Goal: Task Accomplishment & Management: Use online tool/utility

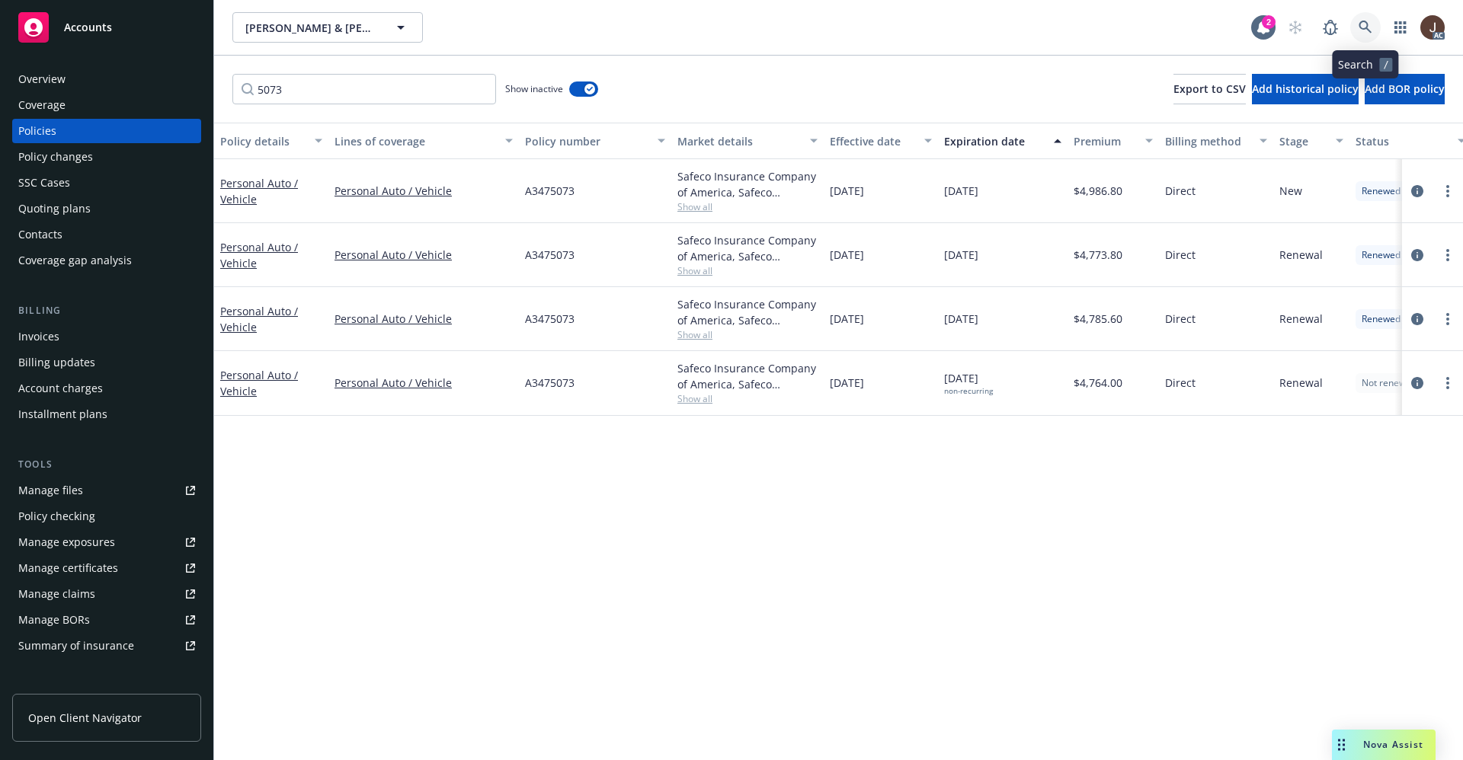
click at [1360, 28] on icon at bounding box center [1365, 28] width 14 height 14
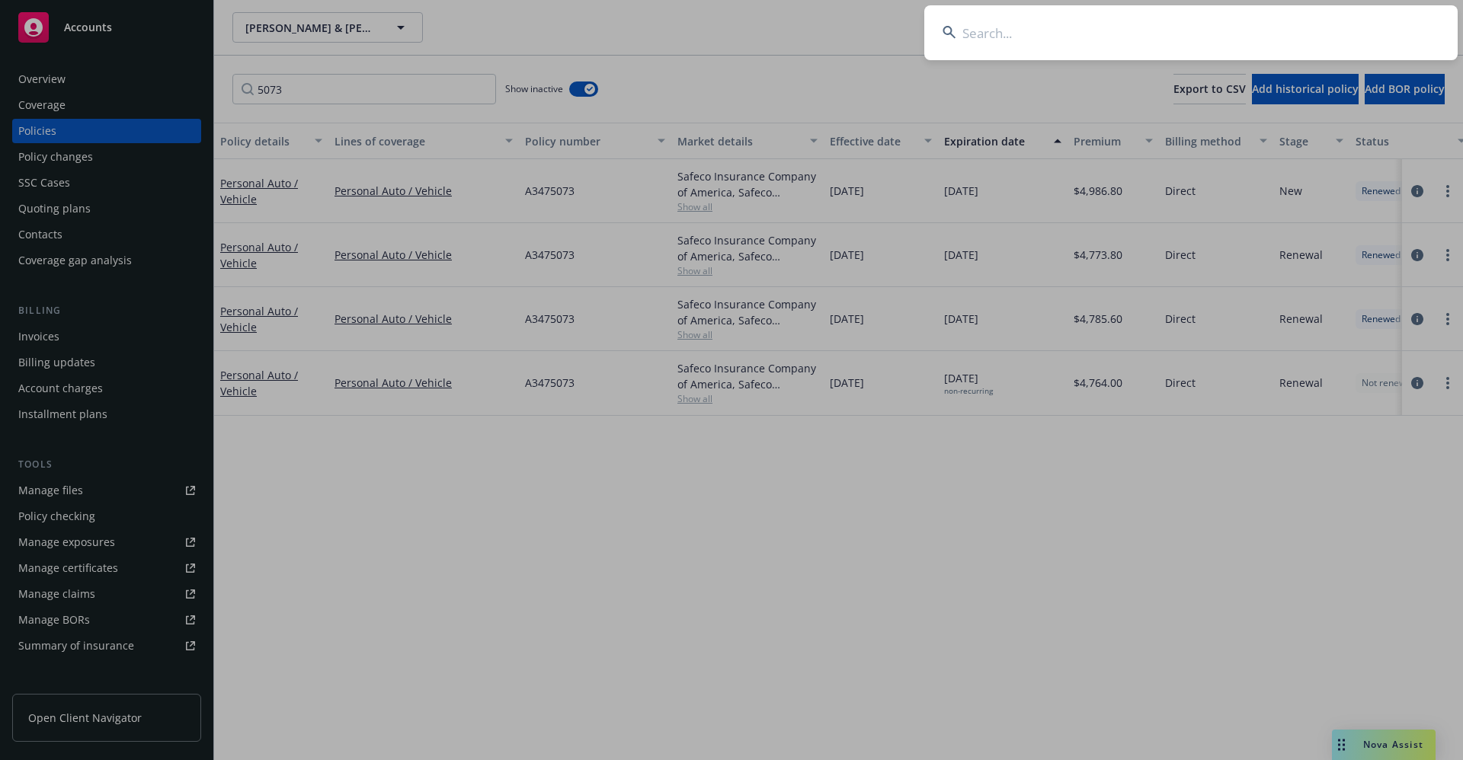
click at [974, 40] on input at bounding box center [1190, 32] width 533 height 55
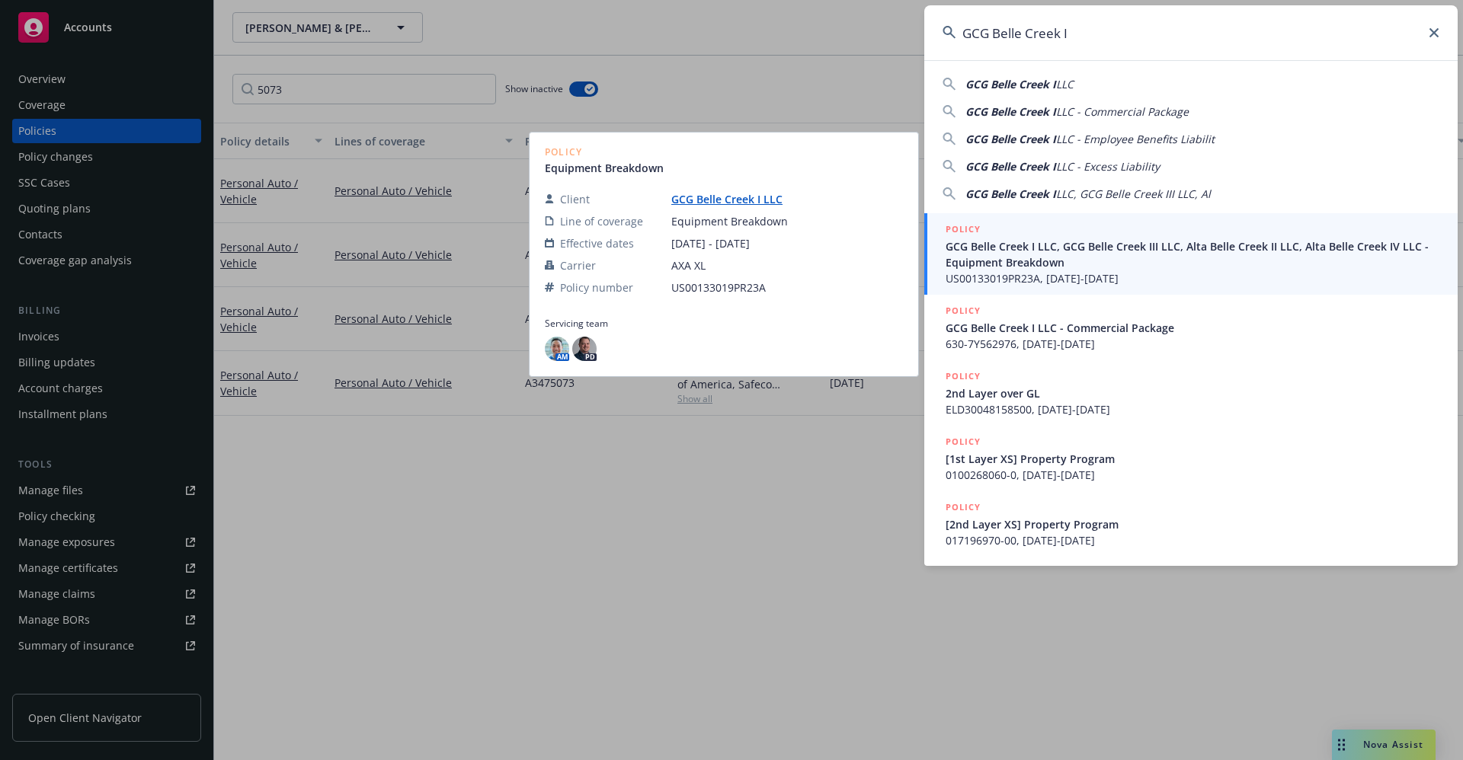
type input "GCG Belle Creek I"
click at [738, 203] on link "GCG Belle Creek I LLC" at bounding box center [732, 199] width 123 height 14
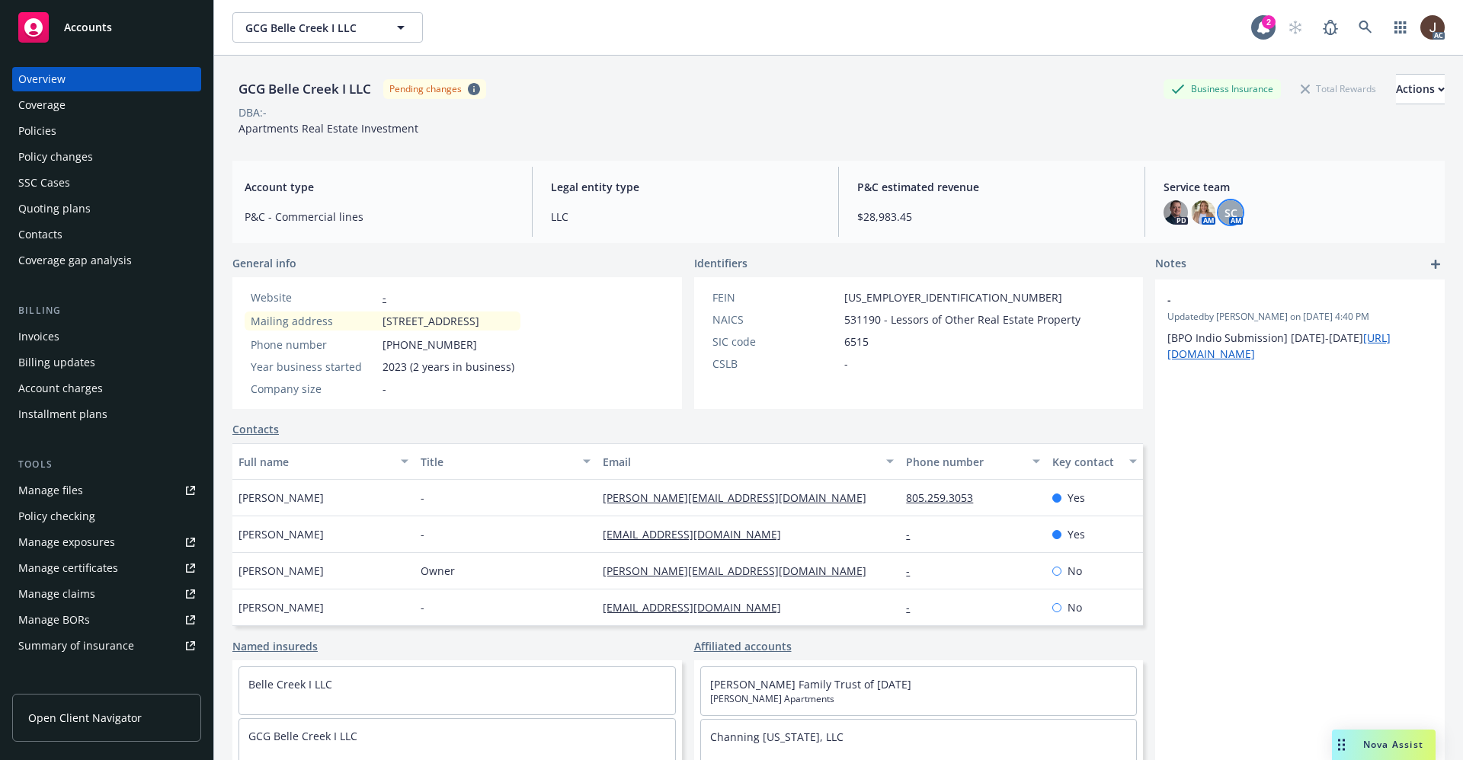
click at [1224, 209] on span "SC" at bounding box center [1230, 213] width 13 height 16
click at [980, 146] on div "GCG Belle Creek I LLC Pending changes Business Insurance Total Rewards Actions …" at bounding box center [838, 102] width 1212 height 93
click at [1191, 206] on img at bounding box center [1203, 212] width 24 height 24
click at [1015, 145] on div "GCG Belle Creek I LLC Pending changes Business Insurance Total Rewards Actions …" at bounding box center [838, 102] width 1212 height 93
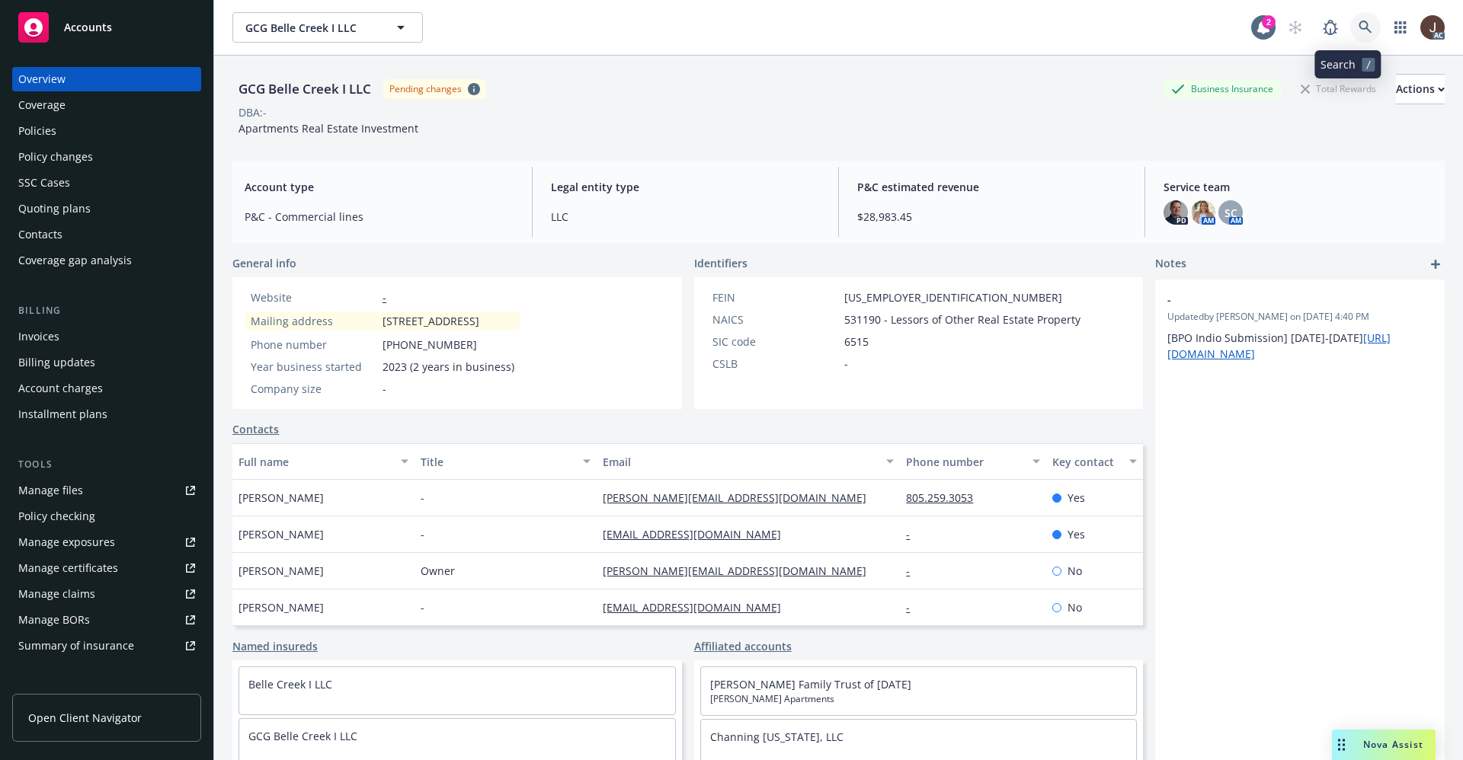
click at [1358, 28] on icon at bounding box center [1364, 27] width 13 height 13
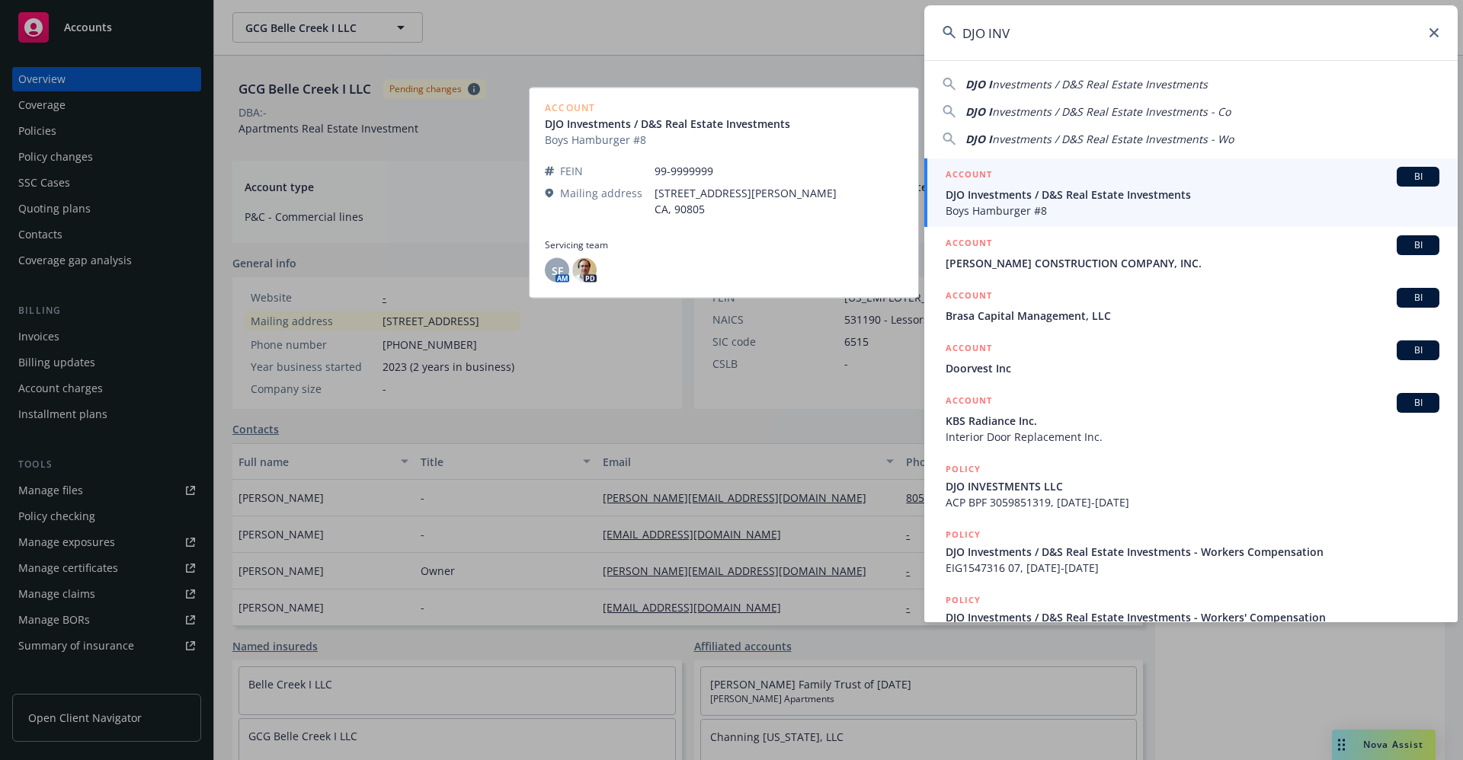
type input "DJO INV"
click at [1018, 200] on span "DJO Investments / D&S Real Estate Investments" at bounding box center [1192, 195] width 494 height 16
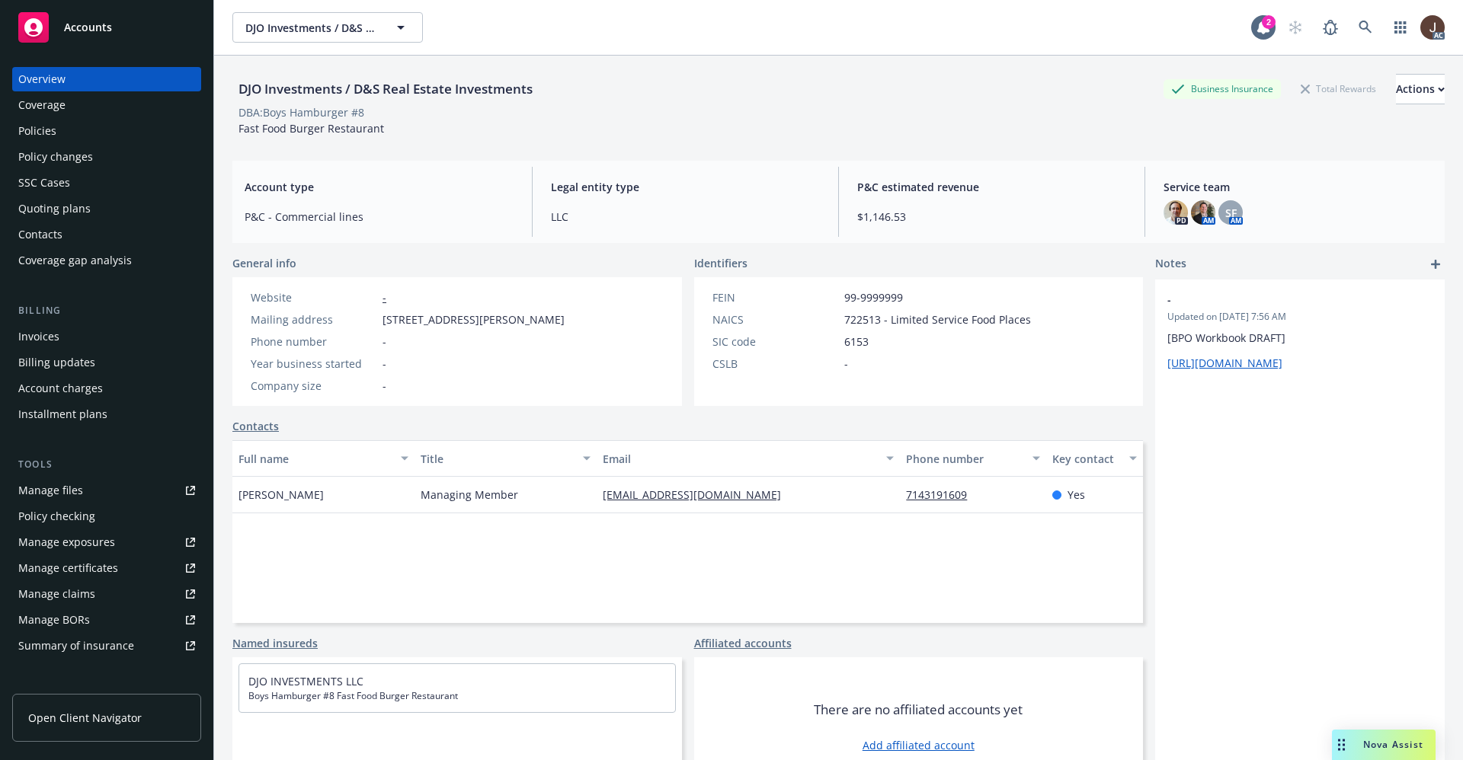
click at [46, 494] on div "Manage files" at bounding box center [50, 490] width 65 height 24
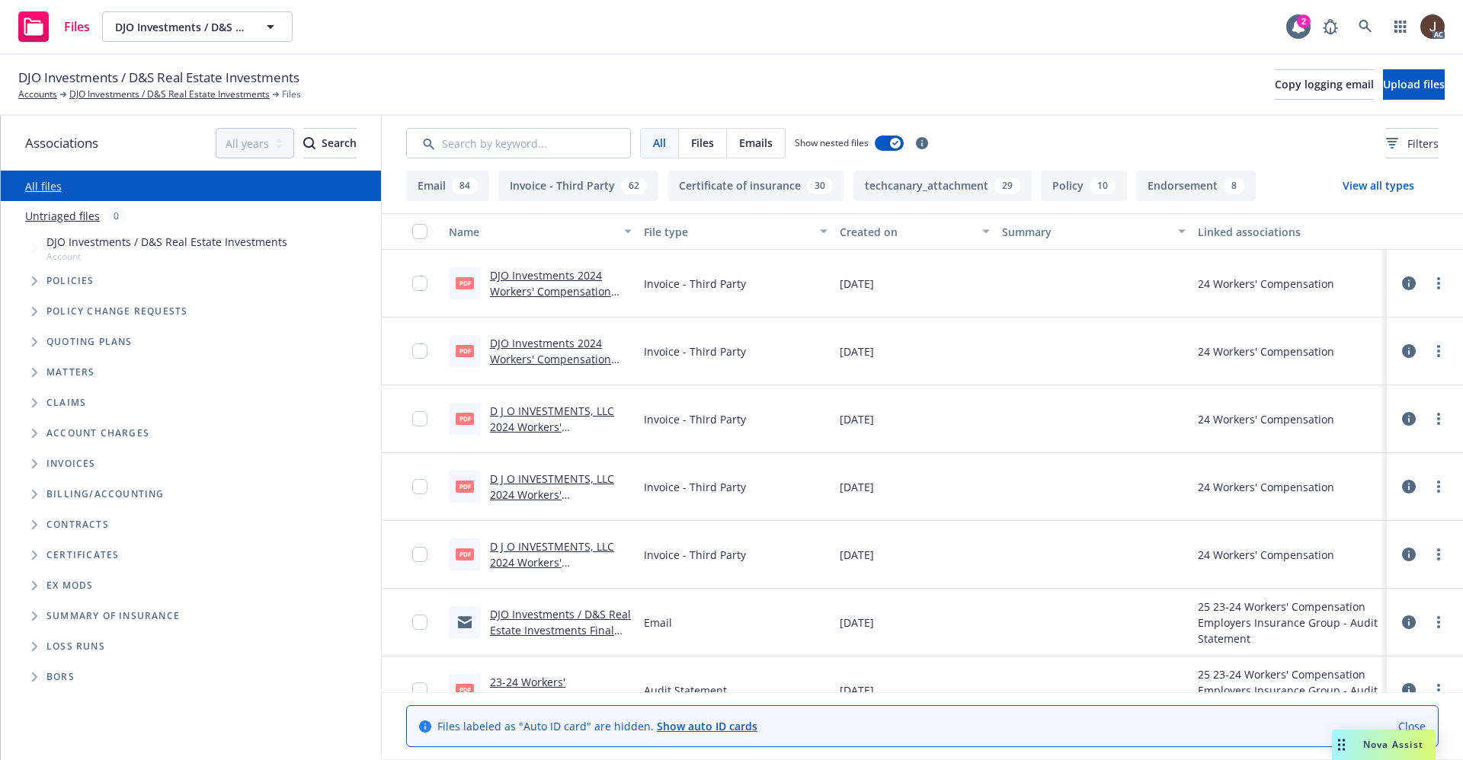
click at [48, 212] on link "Untriaged files" at bounding box center [62, 216] width 75 height 16
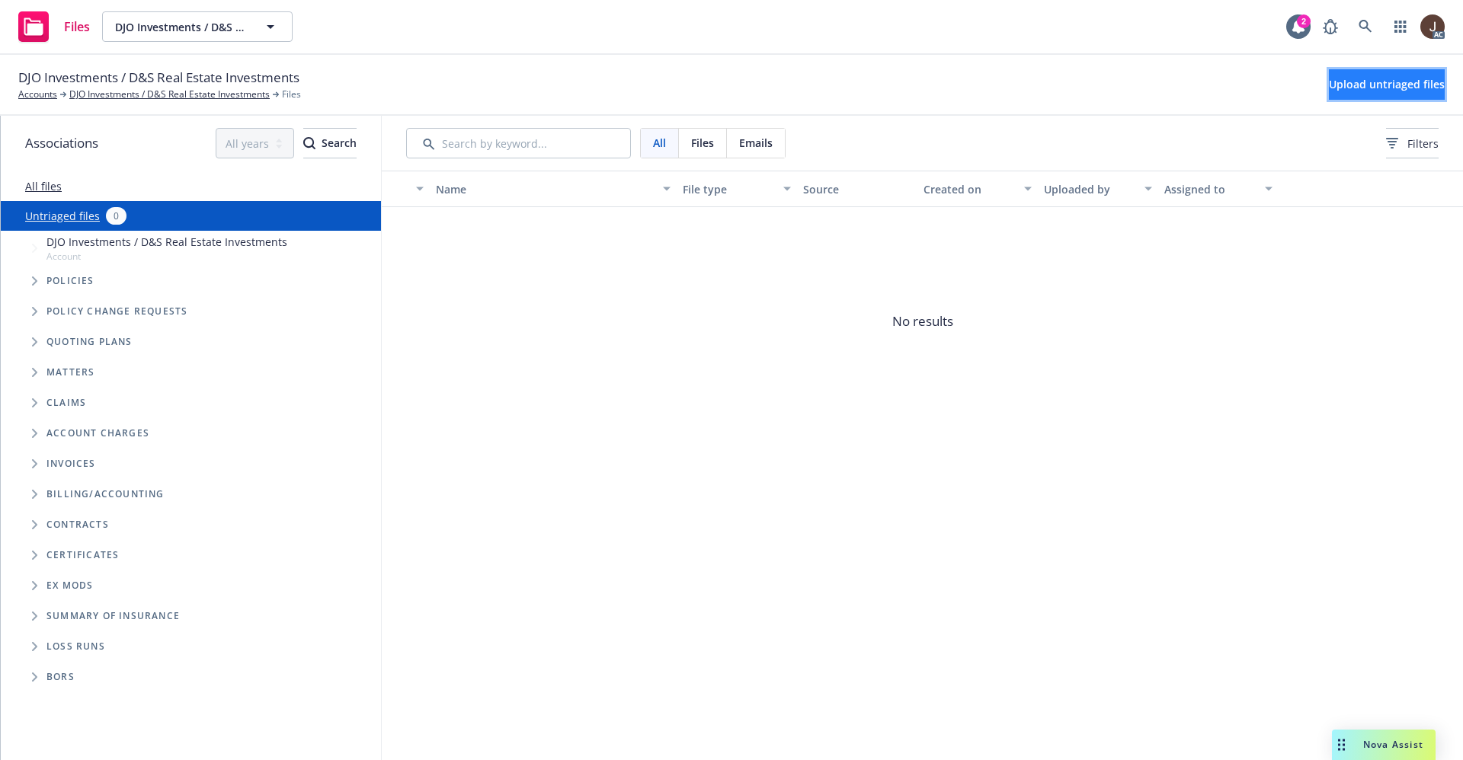
click at [1351, 90] on span "Upload untriaged files" at bounding box center [1387, 84] width 116 height 14
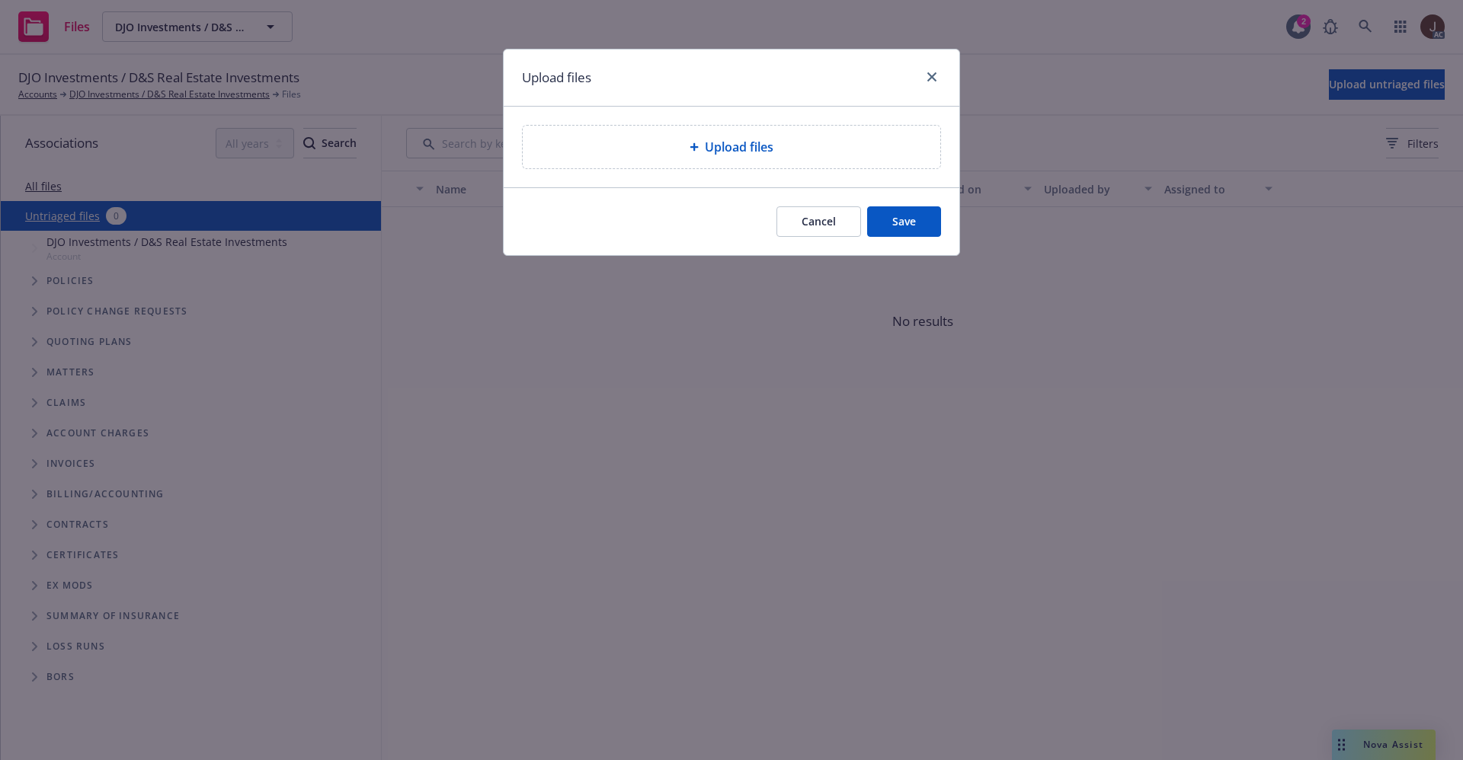
click at [737, 141] on span "Upload files" at bounding box center [739, 147] width 69 height 18
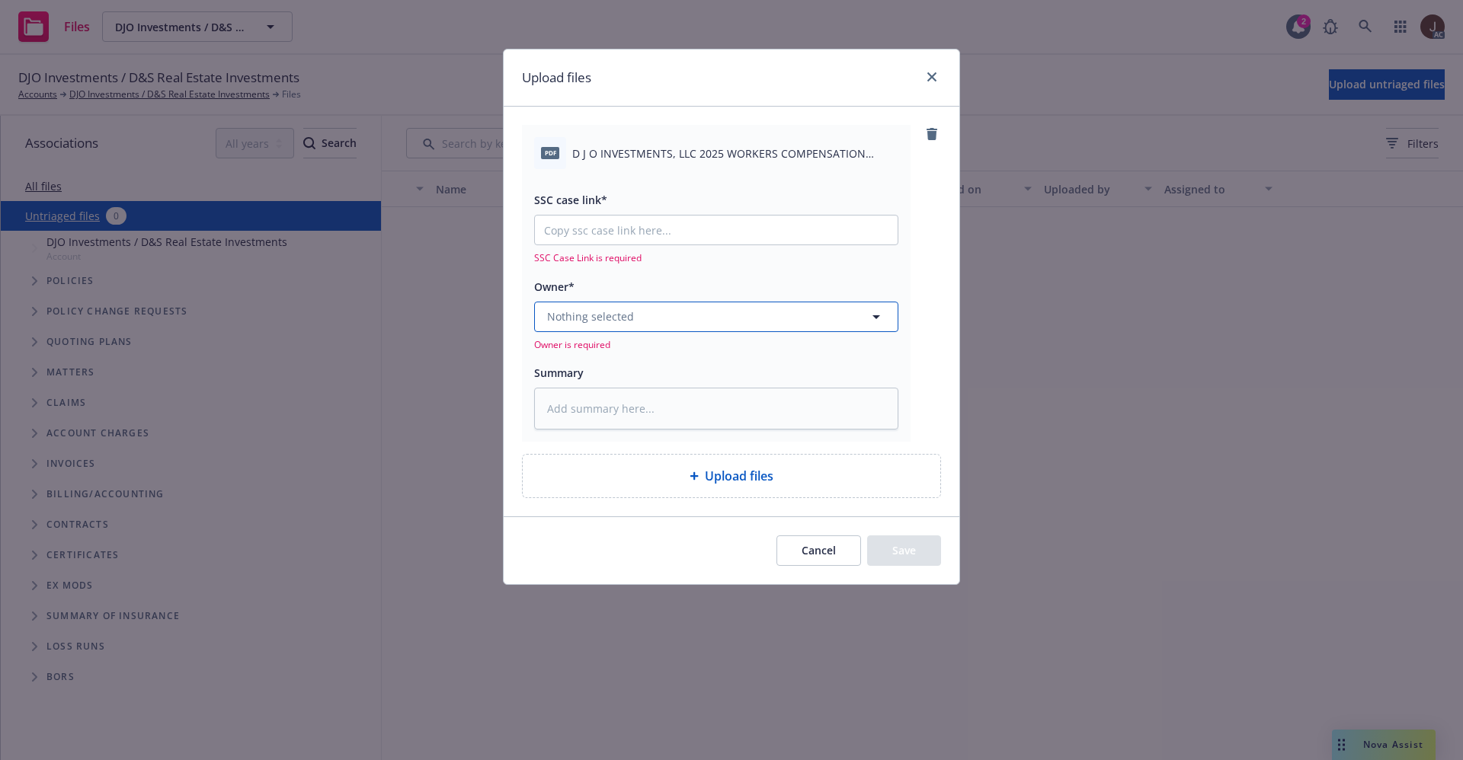
click at [661, 318] on button "Nothing selected" at bounding box center [716, 317] width 364 height 30
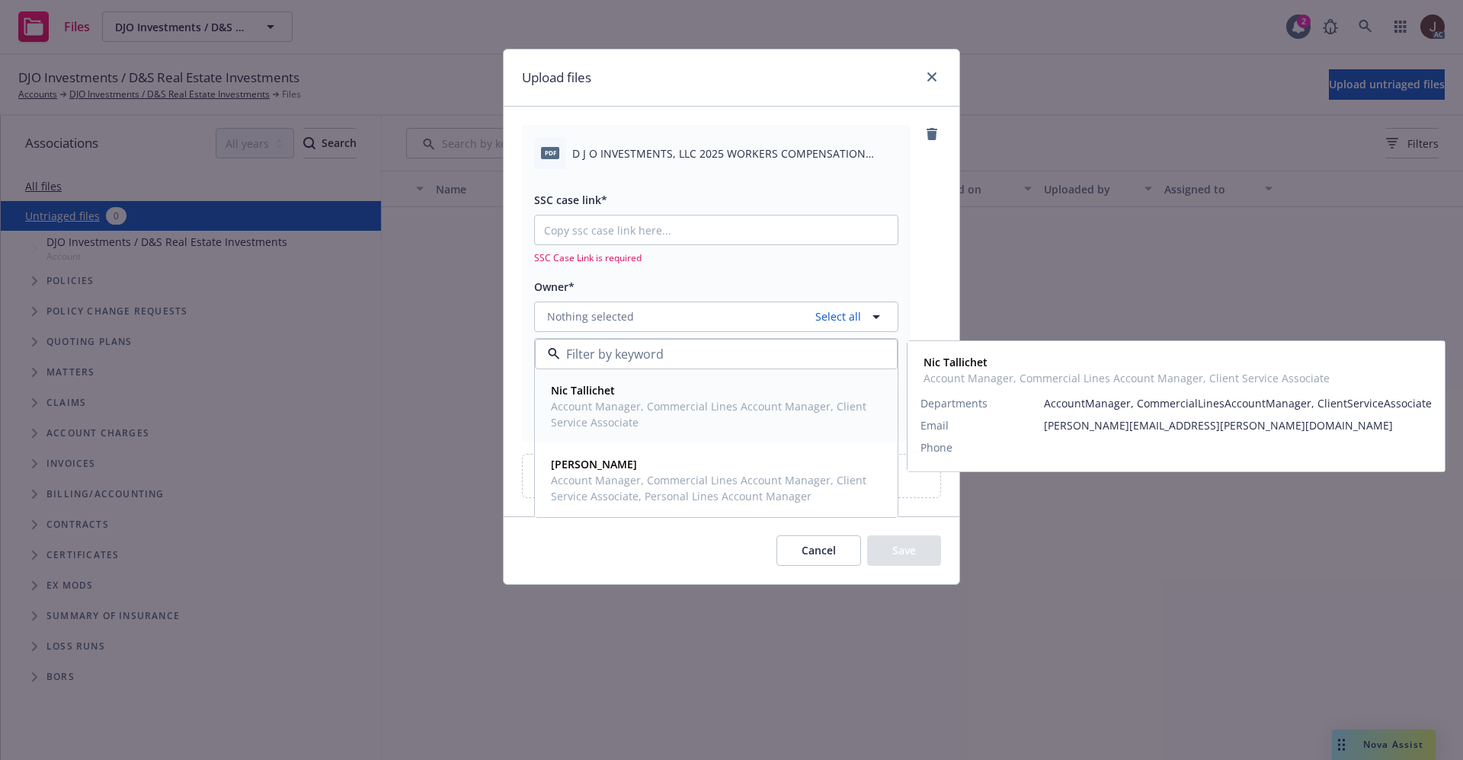
click at [610, 405] on span "Account Manager, Commercial Lines Account Manager, Client Service Associate" at bounding box center [715, 414] width 328 height 32
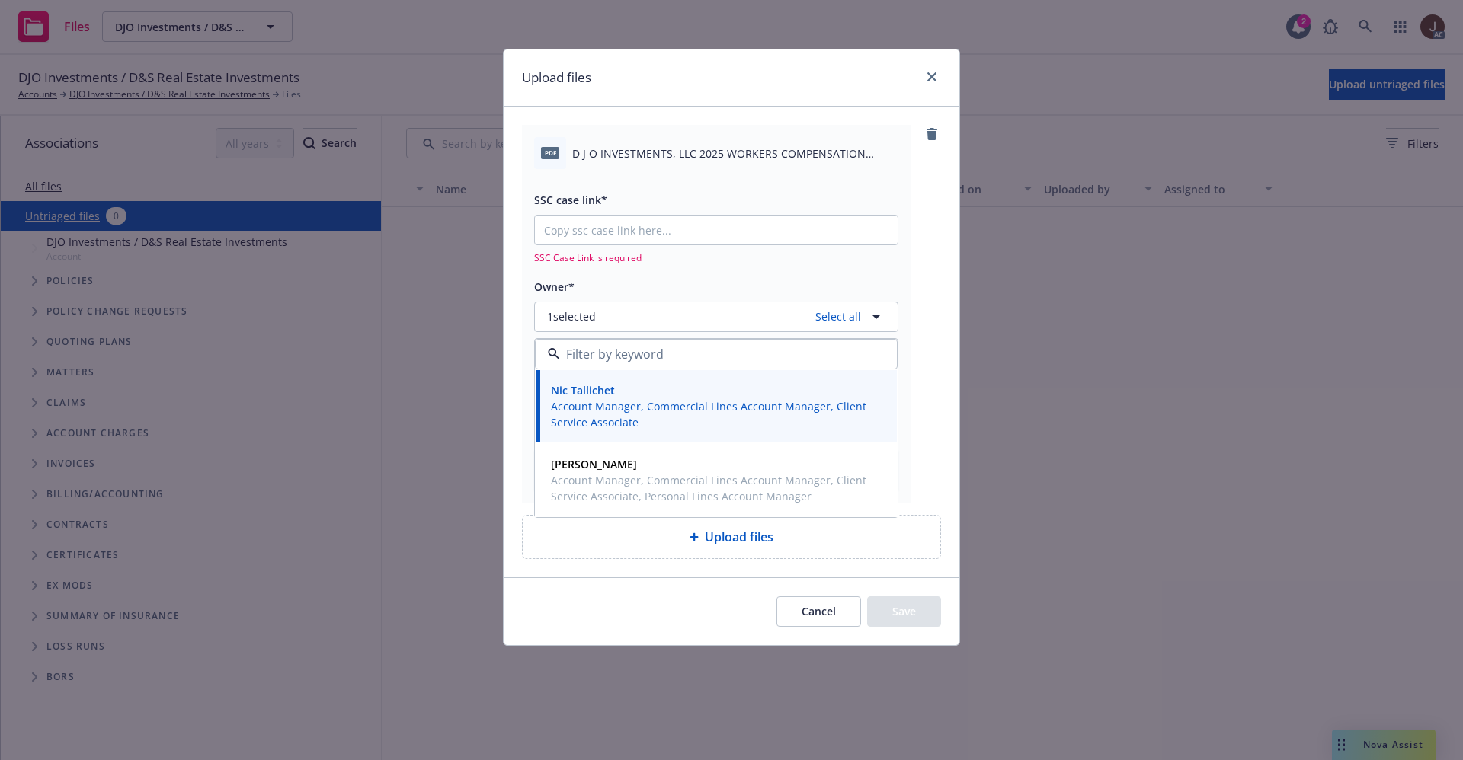
click at [692, 155] on span "D J O INVESTMENTS, LLC 2025 WORKERS COMPENSATION QUOTE .pdf" at bounding box center [735, 154] width 326 height 16
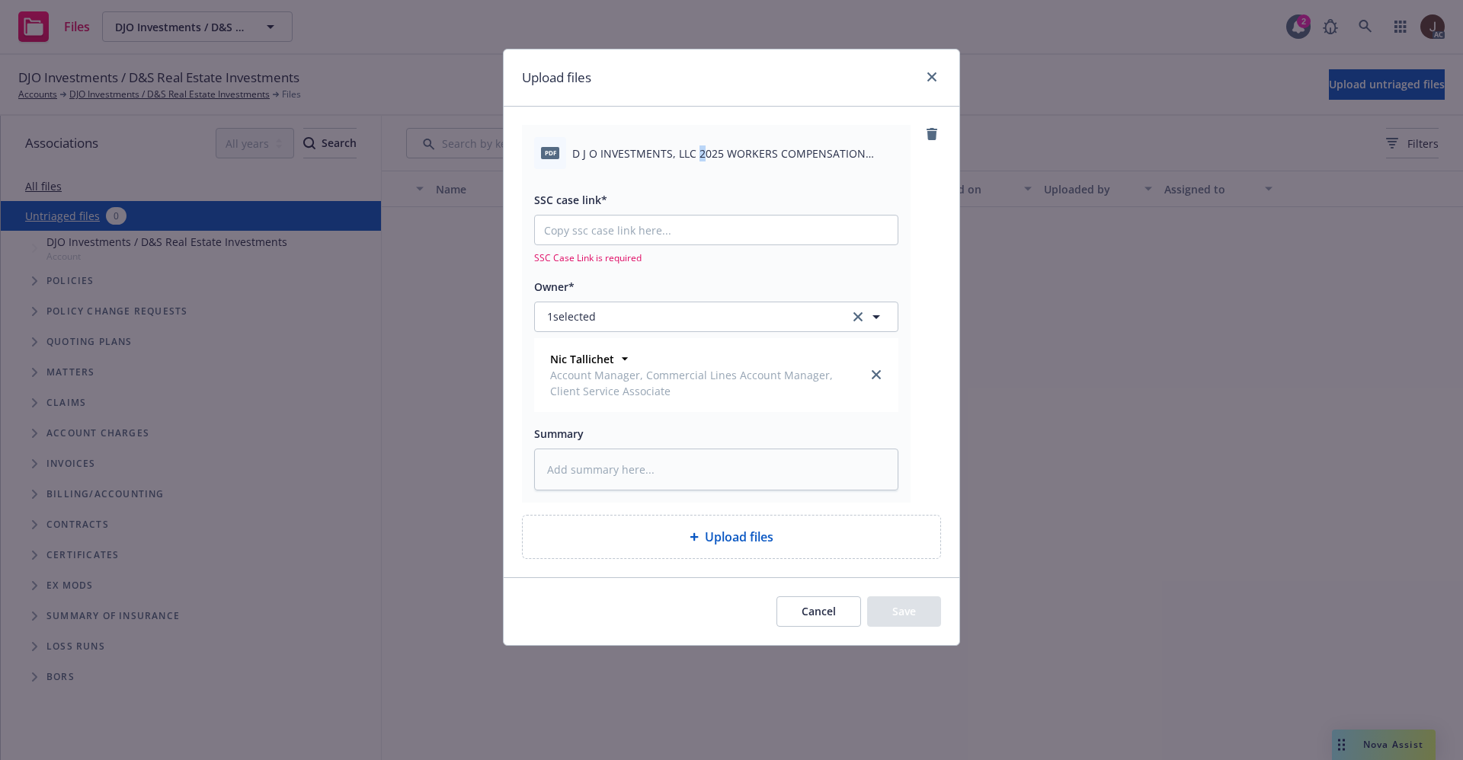
click at [692, 155] on span "D J O INVESTMENTS, LLC 2025 WORKERS COMPENSATION QUOTE .pdf" at bounding box center [735, 154] width 326 height 16
click at [692, 154] on span "D J O INVESTMENTS, LLC 2025 WORKERS COMPENSATION QUOTE .pdf" at bounding box center [735, 154] width 326 height 16
click at [596, 469] on textarea at bounding box center [716, 470] width 364 height 42
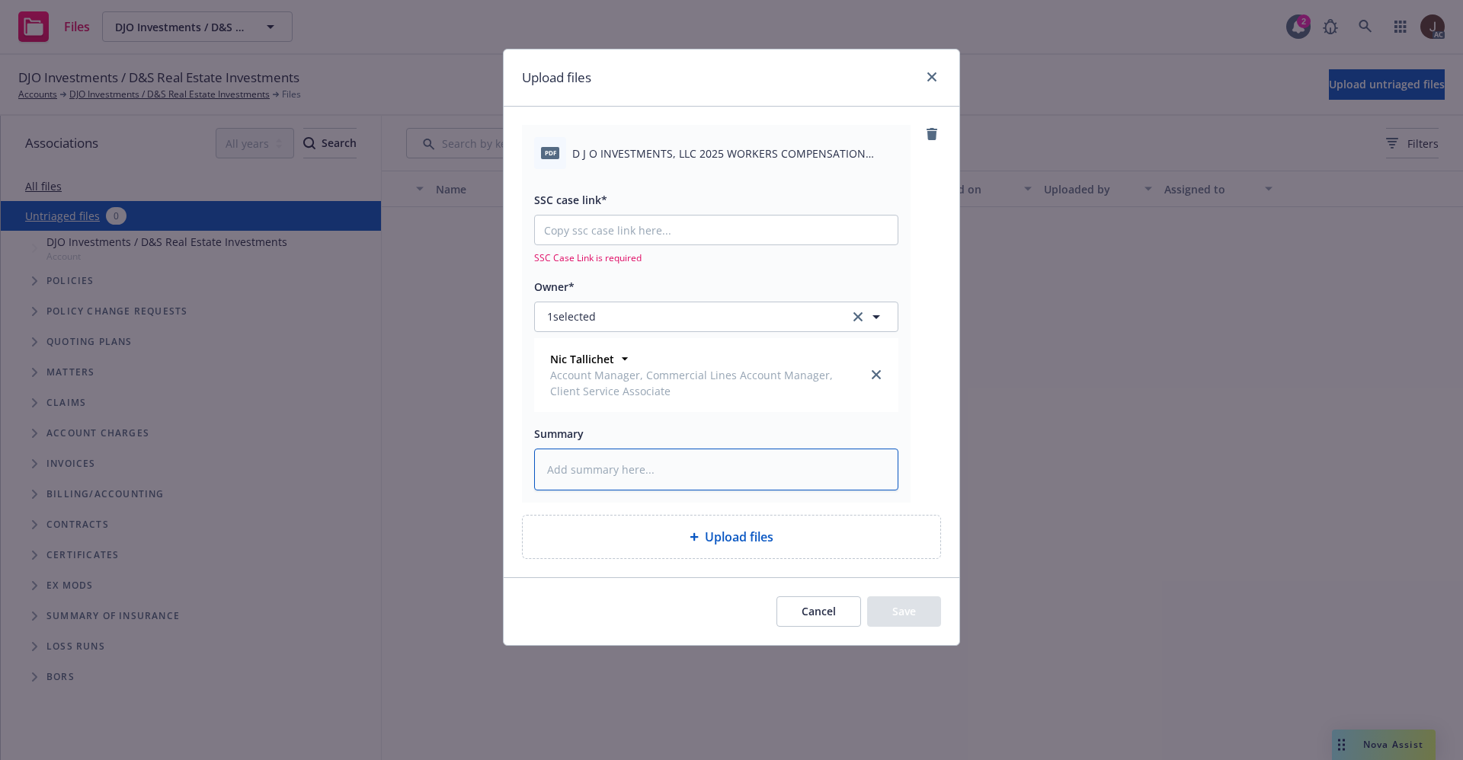
paste textarea "D J O INVESTMENTS, LLC 2025 WORKERS COMPENSATION QUOTE .pdf"
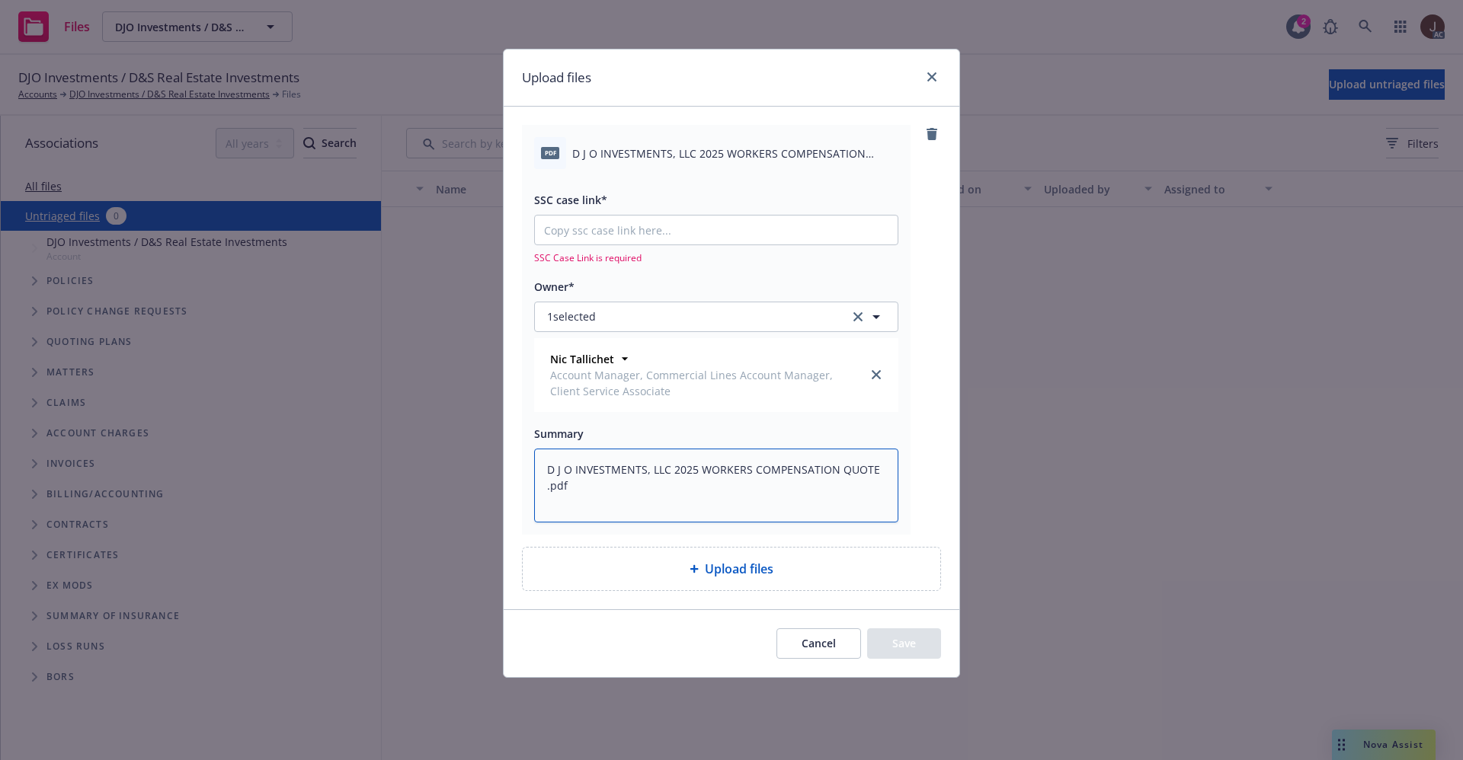
type textarea "x"
type textarea "D J O INVESTMENTS, LLC 2025 WORKERS COMPENSATION QUOTE .pdf"
click at [598, 228] on input "SSC case link*" at bounding box center [716, 230] width 363 height 29
paste input "[URL][DOMAIN_NAME]"
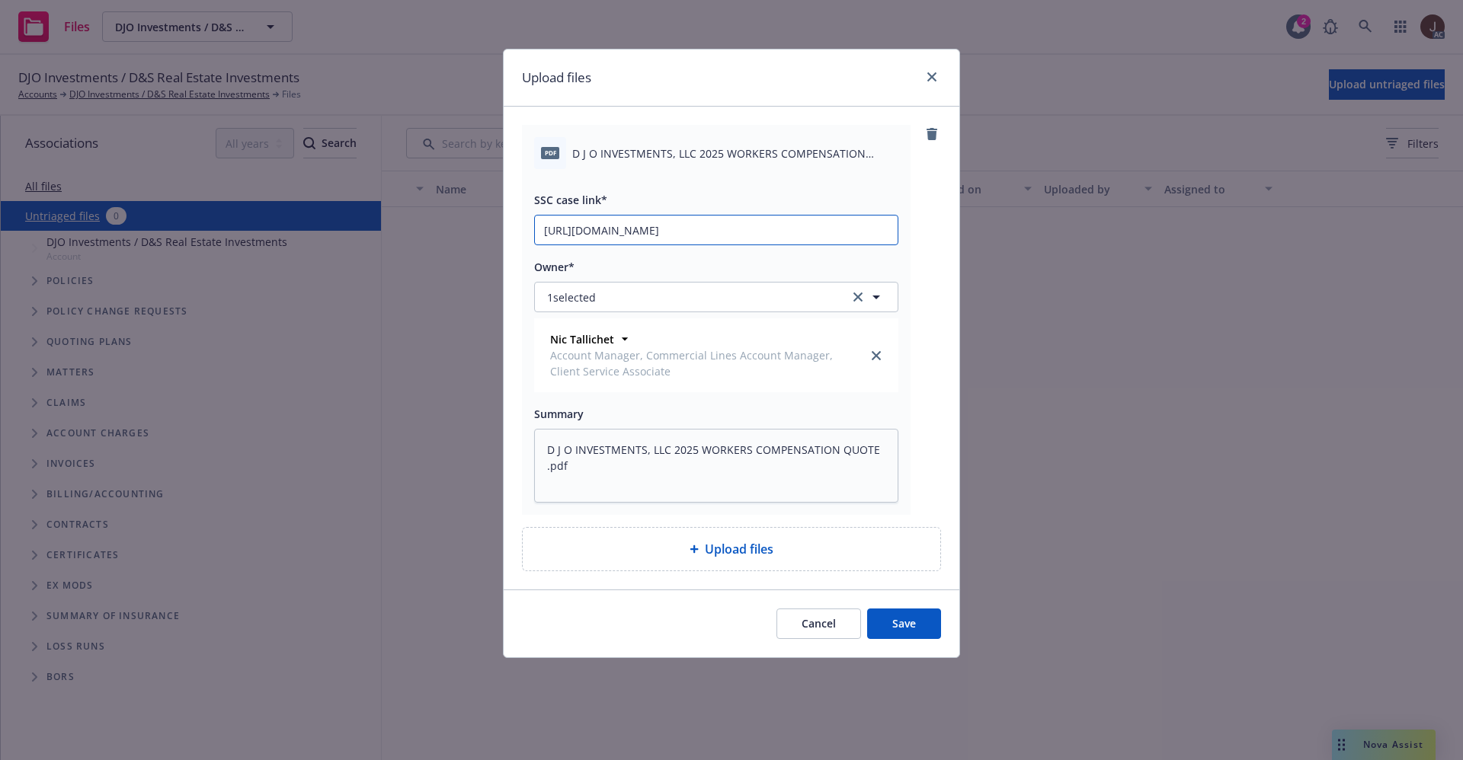
type textarea "x"
type input "[URL][DOMAIN_NAME]"
click at [930, 230] on div "pdf D J O INVESTMENTS, LLC 2025 WORKERS COMPENSATION QUOTE .pdf SSC case link* …" at bounding box center [731, 320] width 419 height 390
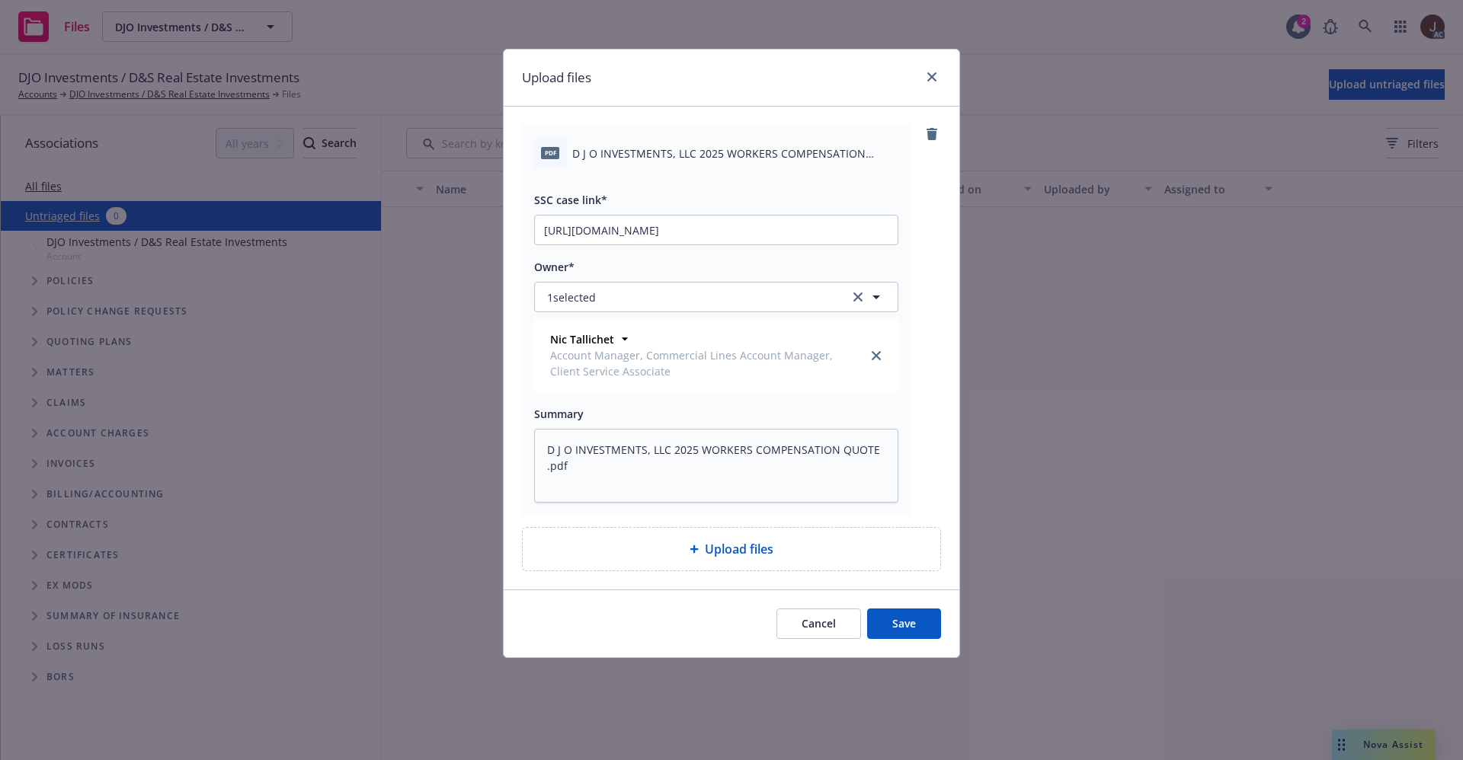
click at [911, 623] on button "Save" at bounding box center [904, 624] width 74 height 30
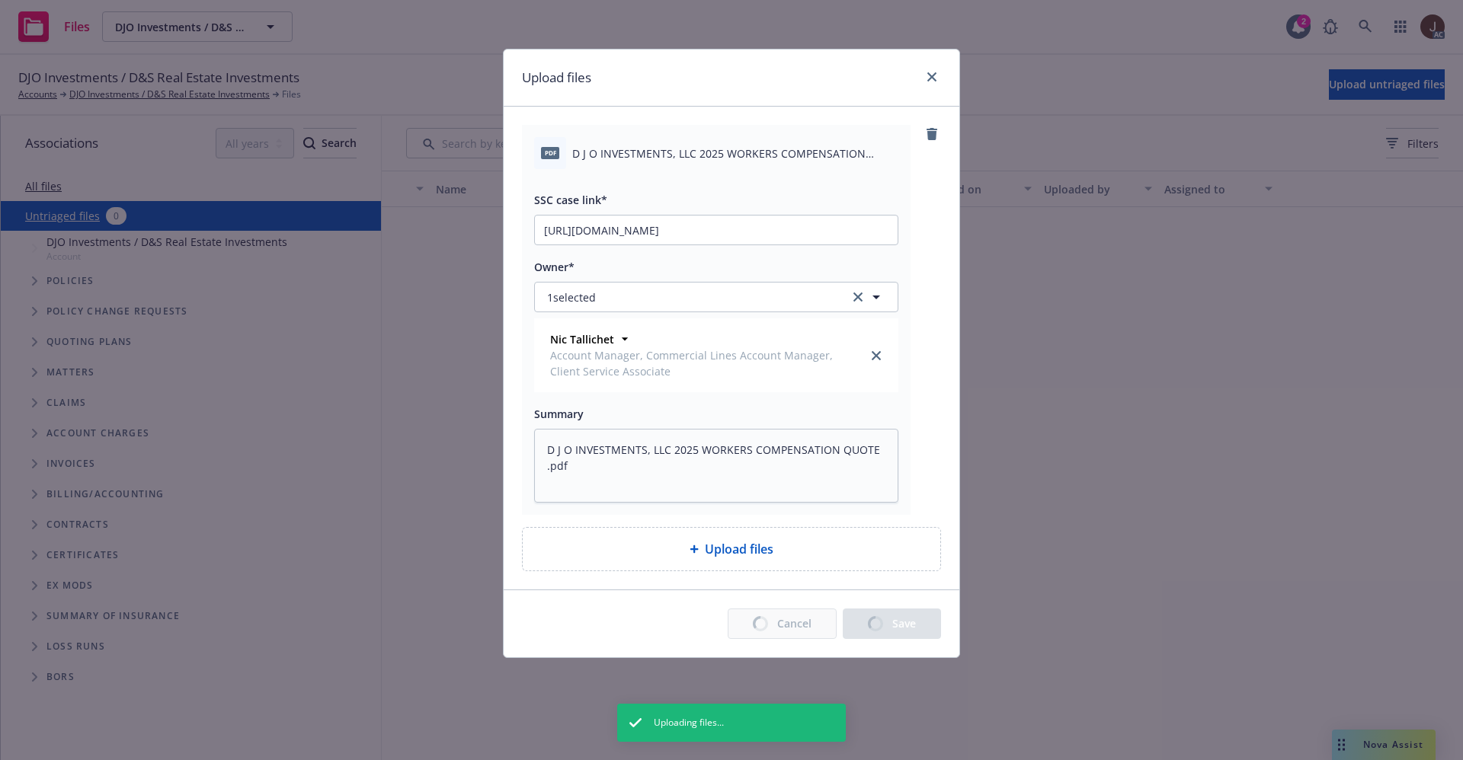
type textarea "x"
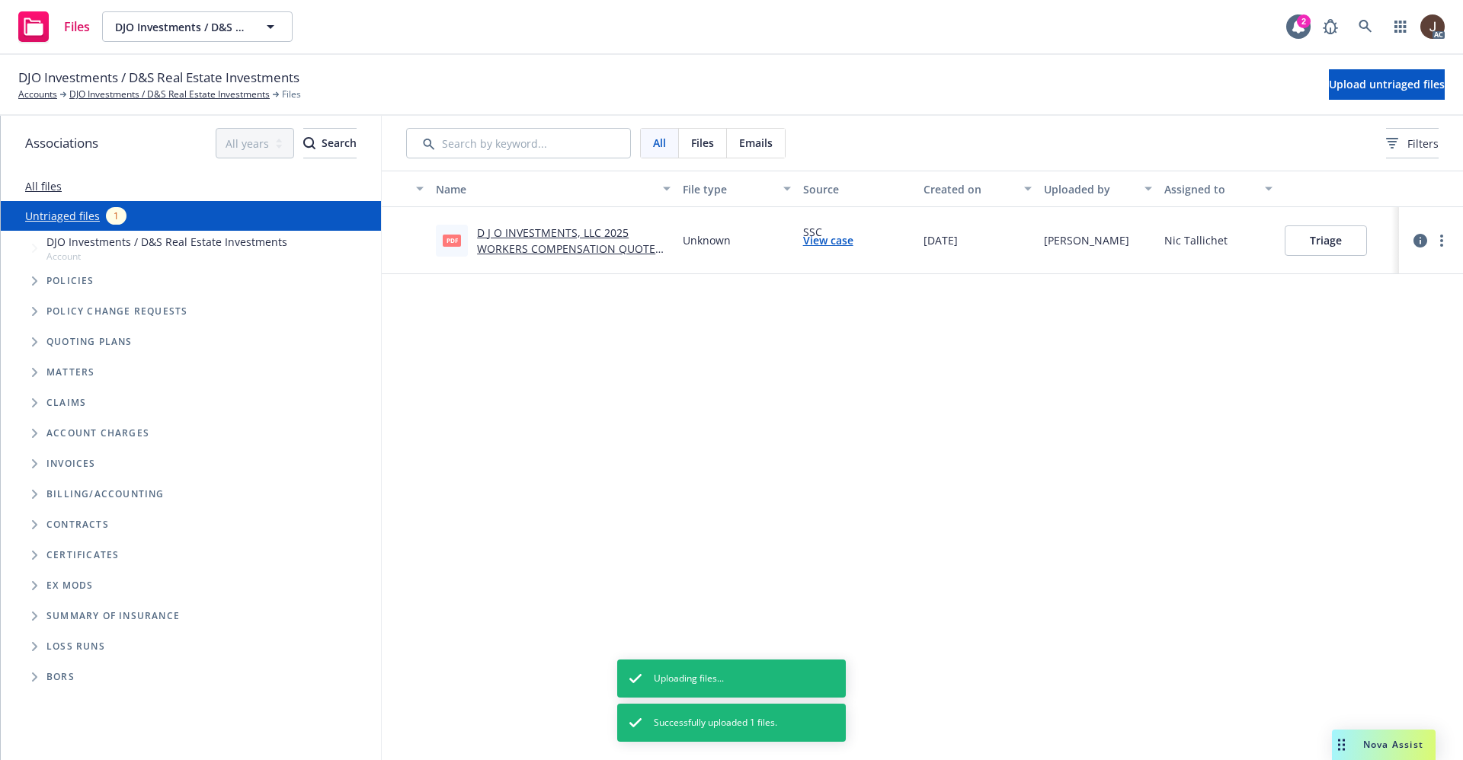
click at [875, 416] on div "Name File type Source Created on Uploaded by Assigned to pdf D J O INVESTMENTS,…" at bounding box center [922, 466] width 1081 height 590
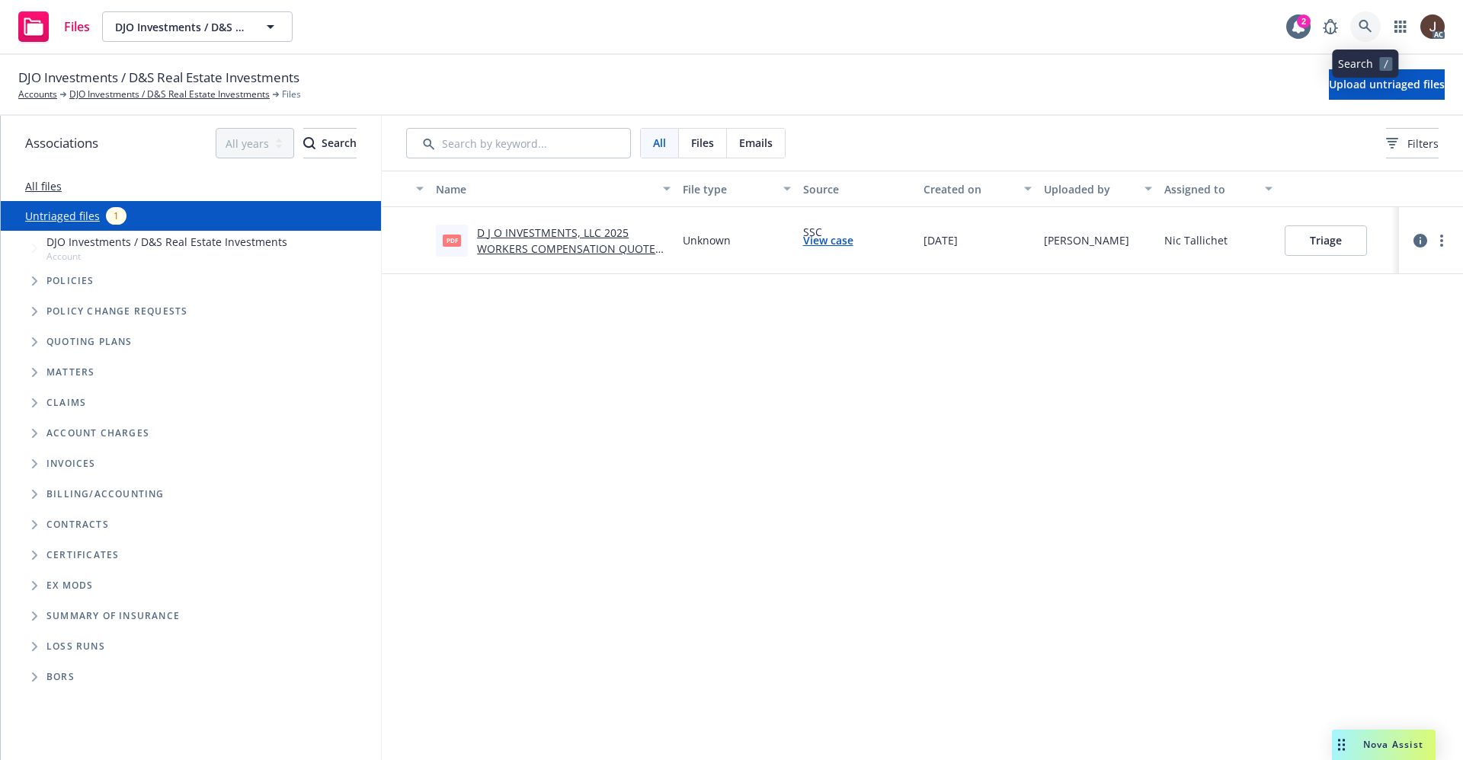
click at [1368, 27] on icon at bounding box center [1365, 27] width 14 height 14
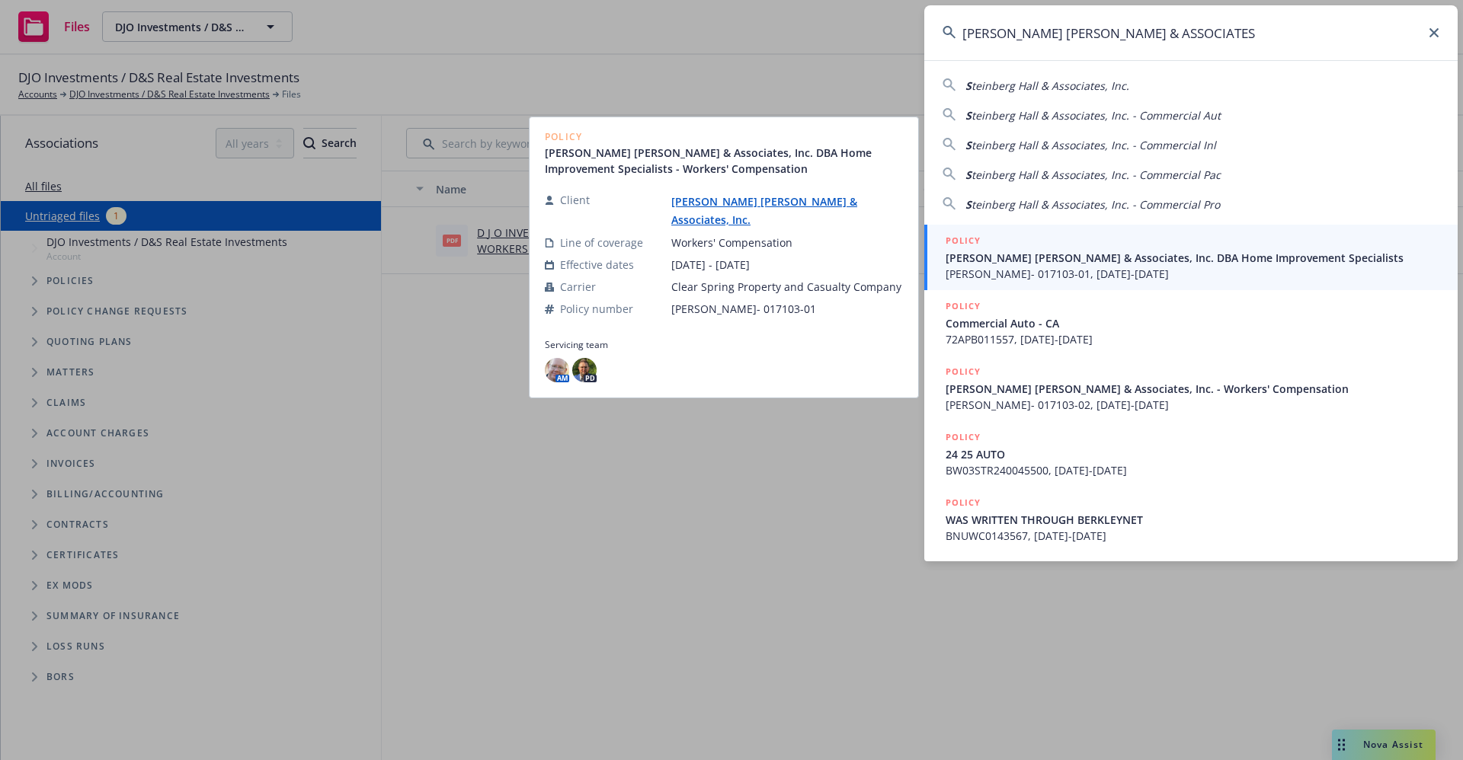
type input "[PERSON_NAME] [PERSON_NAME] & ASSOCIATES"
click at [737, 211] on link "[PERSON_NAME] [PERSON_NAME] & Associates, Inc." at bounding box center [764, 210] width 186 height 33
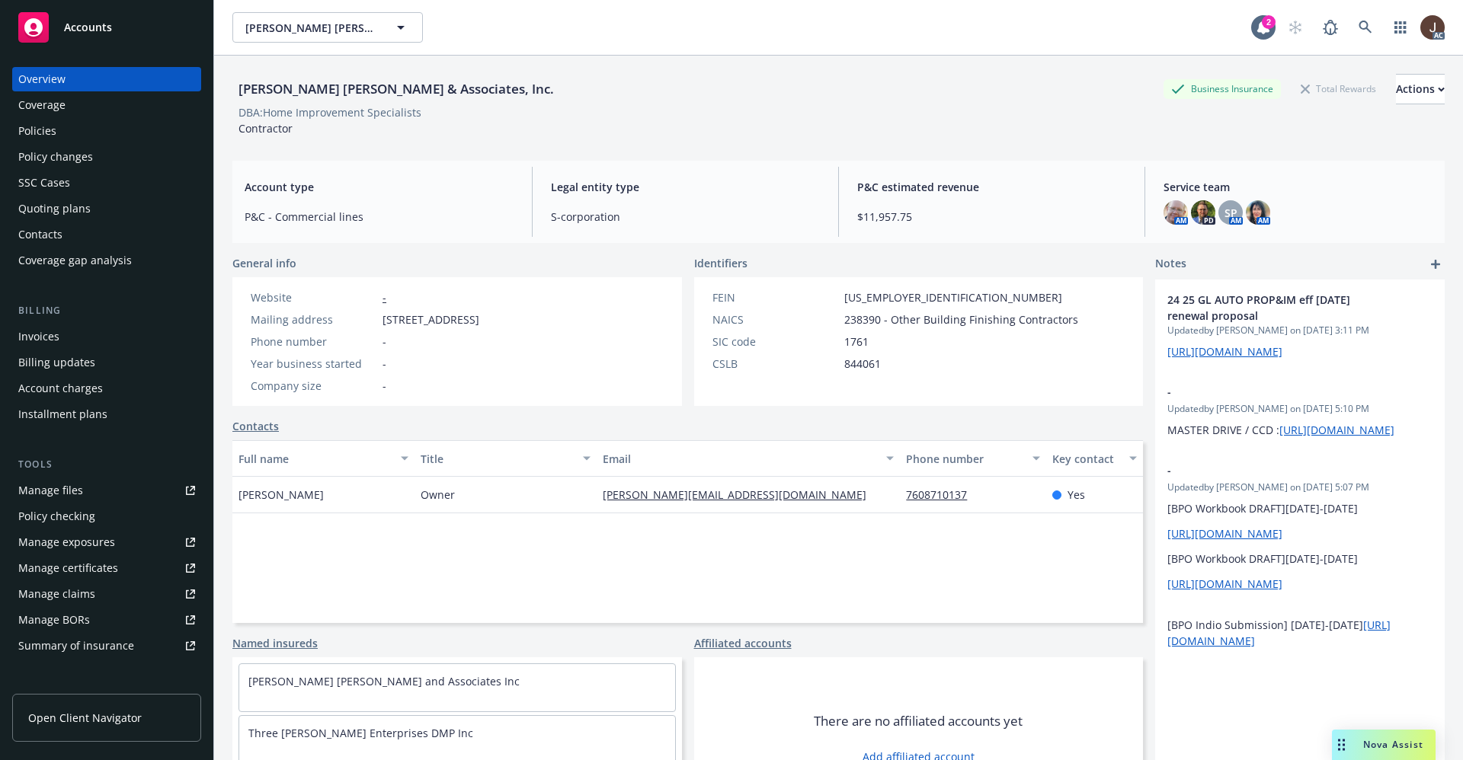
click at [50, 130] on div "Policies" at bounding box center [37, 131] width 38 height 24
click at [46, 130] on div "Policies" at bounding box center [37, 131] width 38 height 24
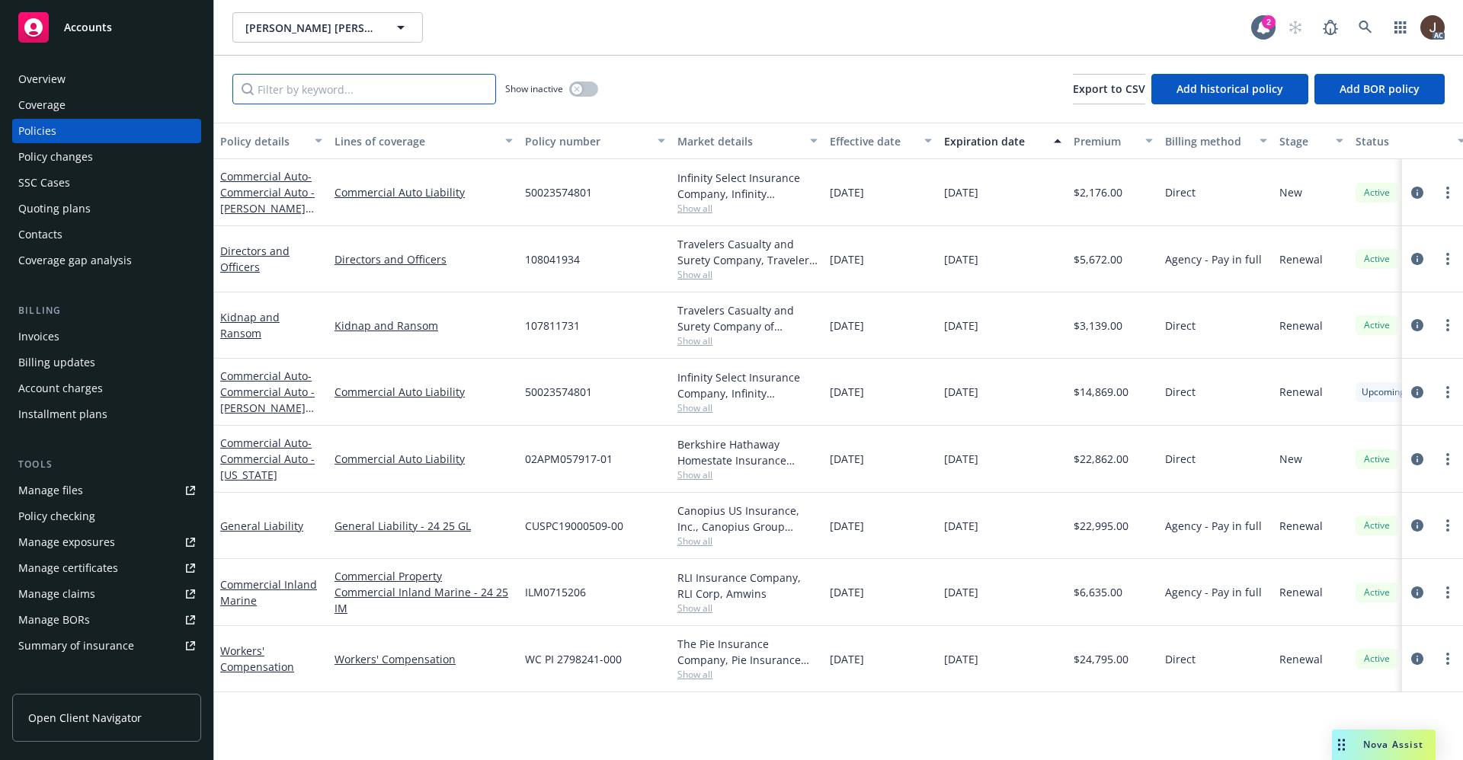
click at [287, 90] on input "Filter by keyword..." at bounding box center [364, 89] width 264 height 30
